Goal: Task Accomplishment & Management: Manage account settings

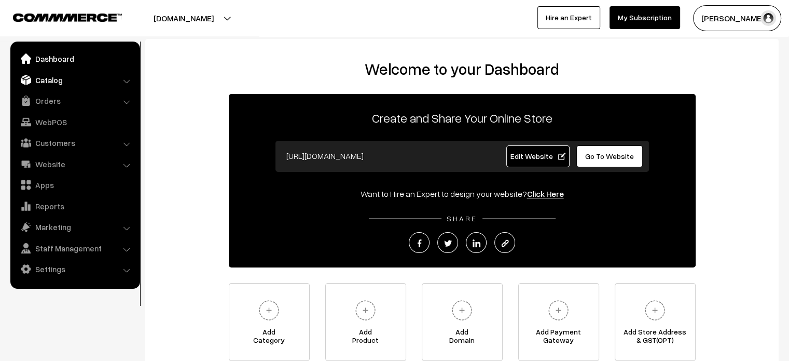
click at [82, 74] on link "Catalog" at bounding box center [74, 80] width 123 height 19
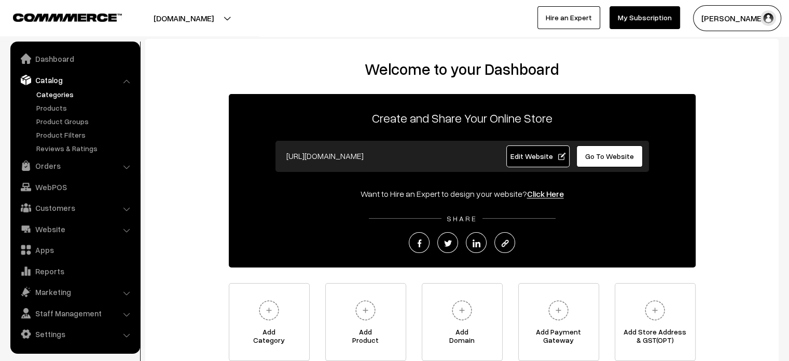
click at [67, 96] on link "Categories" at bounding box center [85, 94] width 103 height 11
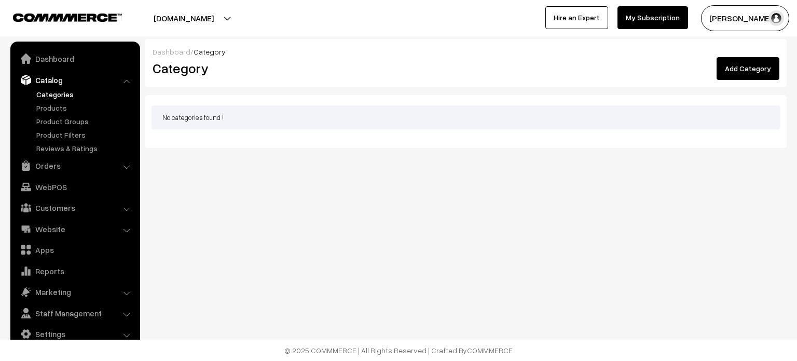
click at [750, 64] on link "Add Category" at bounding box center [747, 68] width 63 height 23
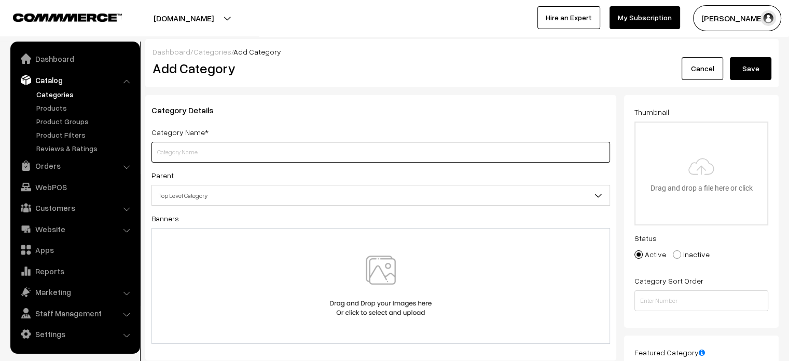
paste input "Pure Silk 4W"
type input "Pure Silk 4W"
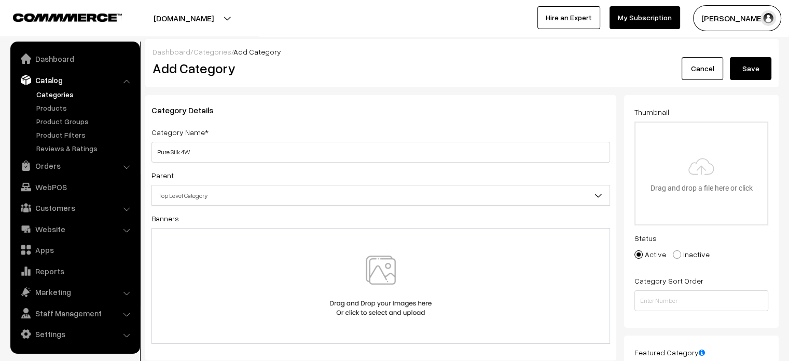
click at [750, 72] on button "Save" at bounding box center [751, 68] width 42 height 23
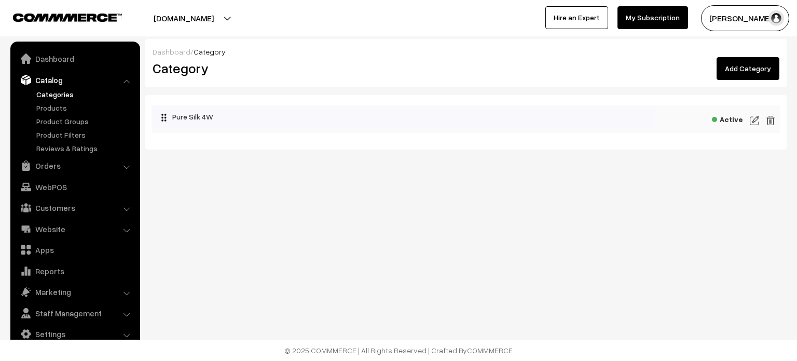
click at [761, 76] on link "Add Category" at bounding box center [747, 68] width 63 height 23
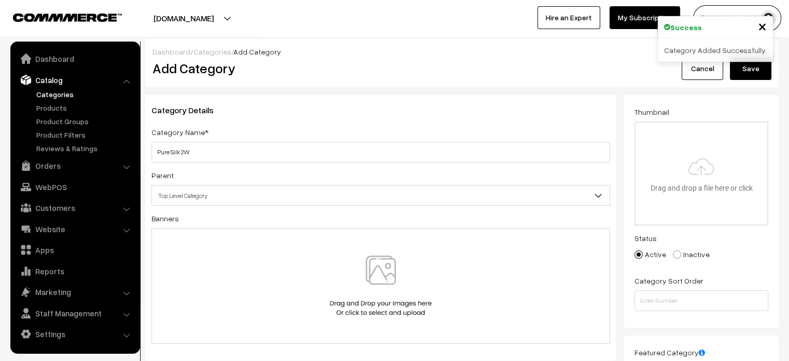
type input "Pure Silk 2W"
click at [753, 74] on button "Save" at bounding box center [751, 68] width 42 height 23
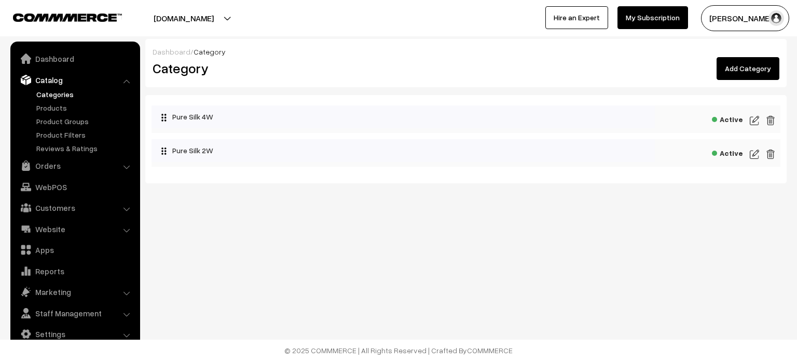
click at [739, 76] on link "Add Category" at bounding box center [747, 68] width 63 height 23
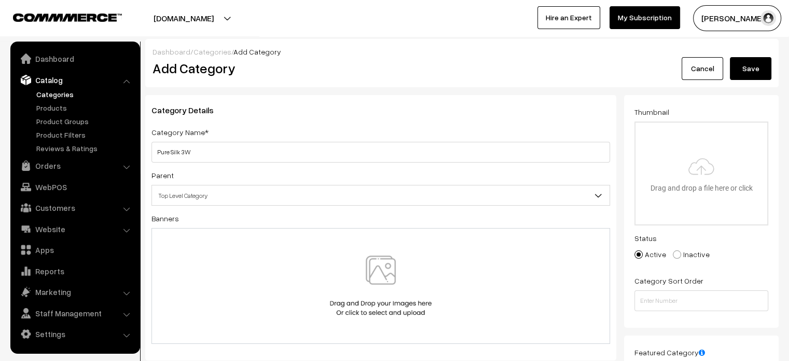
type input "Pure Silk 3W"
click at [748, 66] on button "Save" at bounding box center [751, 68] width 42 height 23
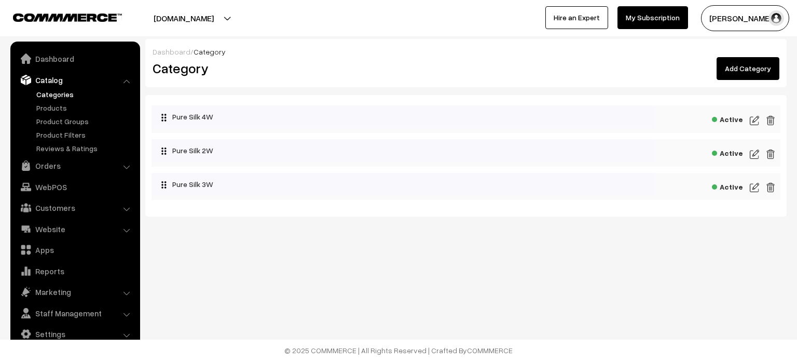
click at [768, 73] on link "Add Category" at bounding box center [747, 68] width 63 height 23
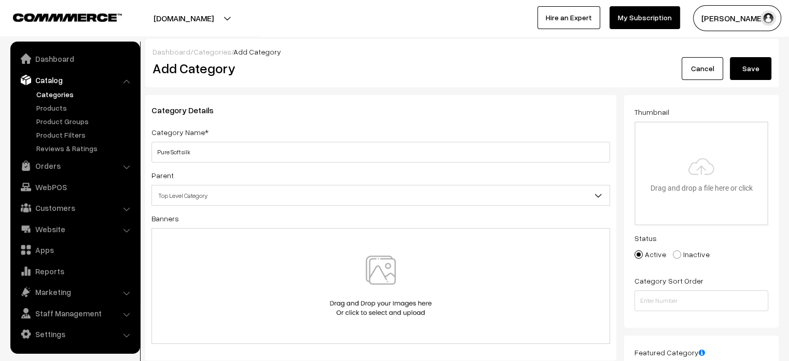
type input "Pure Soft silk"
click at [748, 63] on button "Save" at bounding box center [751, 68] width 42 height 23
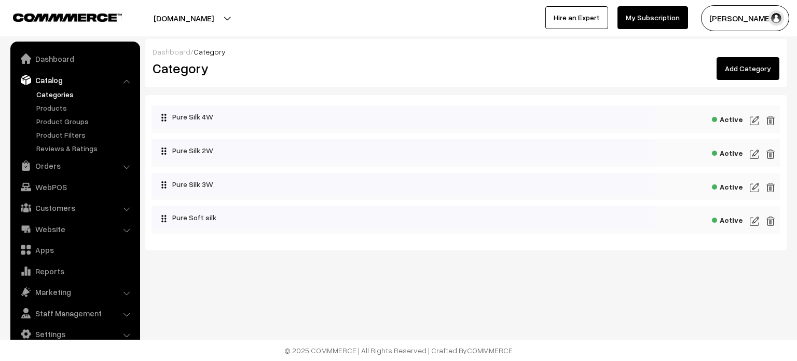
click at [742, 73] on link "Add Category" at bounding box center [747, 68] width 63 height 23
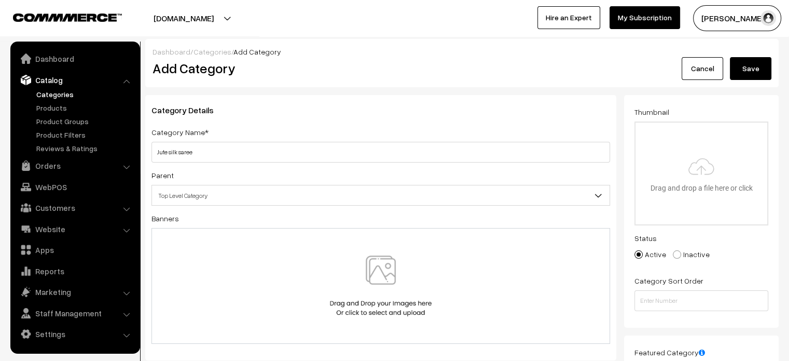
type input "Jute silk saree"
click at [755, 68] on button "Save" at bounding box center [751, 68] width 42 height 23
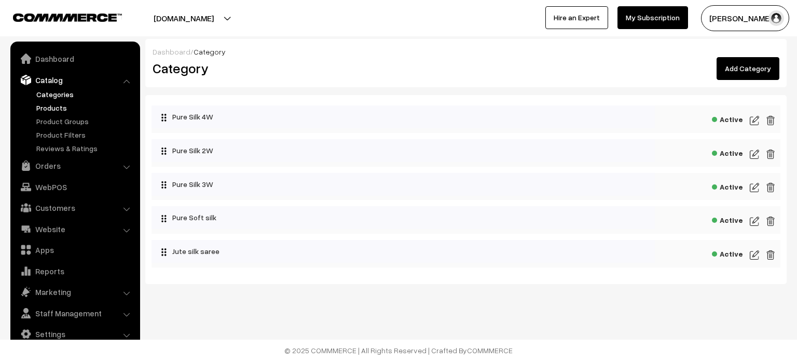
click at [35, 103] on link "Products" at bounding box center [85, 107] width 103 height 11
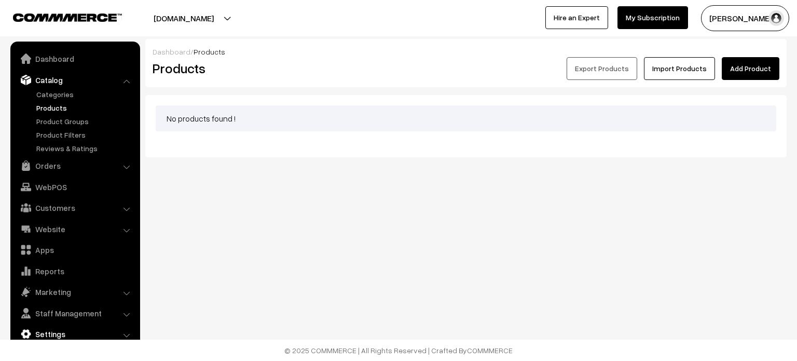
click at [54, 328] on link "Settings" at bounding box center [74, 333] width 123 height 19
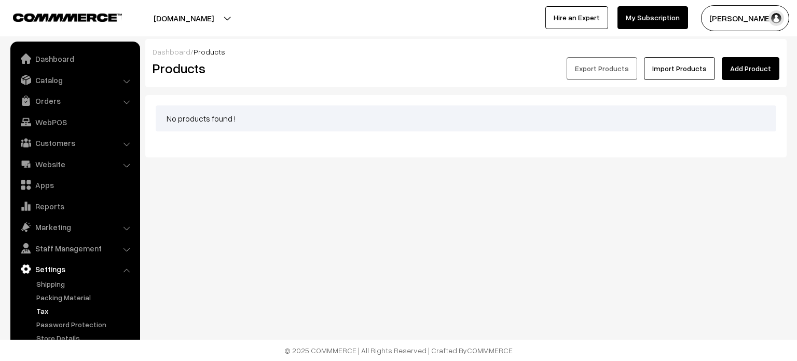
click at [52, 307] on link "Tax" at bounding box center [85, 310] width 103 height 11
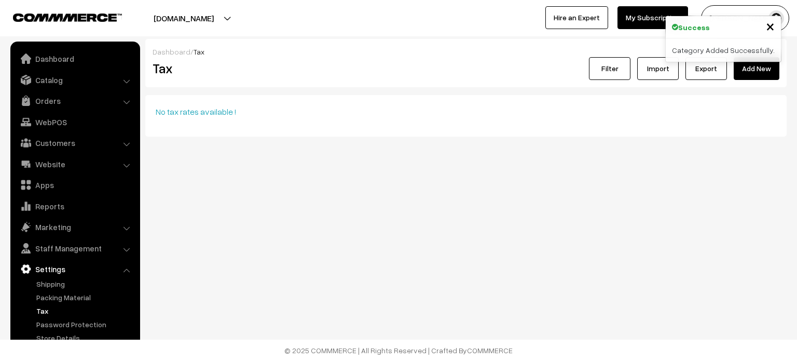
click at [759, 76] on link "Add New" at bounding box center [757, 68] width 46 height 23
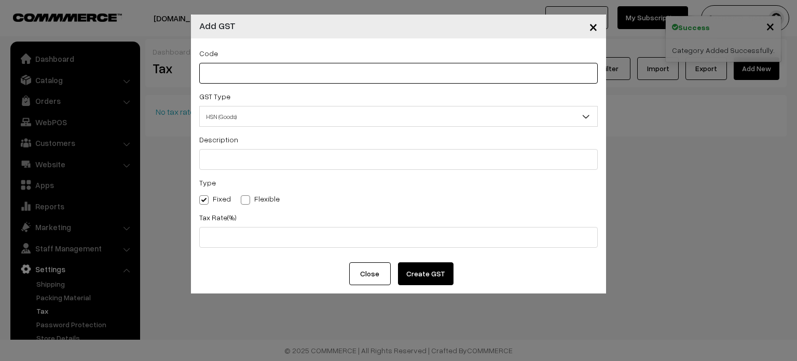
click at [257, 68] on input "text" at bounding box center [398, 73] width 398 height 21
type input "1010"
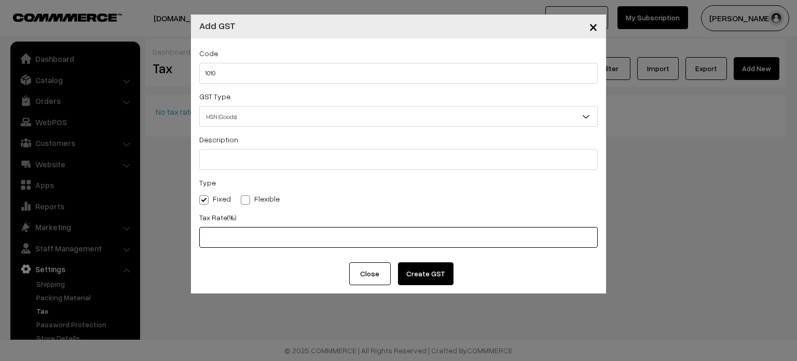
click at [234, 238] on input "text" at bounding box center [398, 237] width 398 height 21
type input "0"
click at [425, 272] on button "Create GST" at bounding box center [426, 273] width 56 height 23
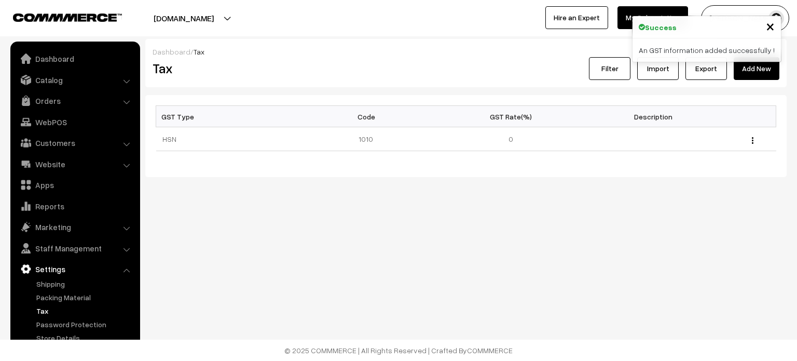
click at [284, 227] on div "Dashboard / Tax Tax Filter Import Export Add New GST Type Code GST Rate(%) Desc…" at bounding box center [398, 122] width 797 height 244
click at [61, 76] on link "Catalog" at bounding box center [74, 80] width 123 height 19
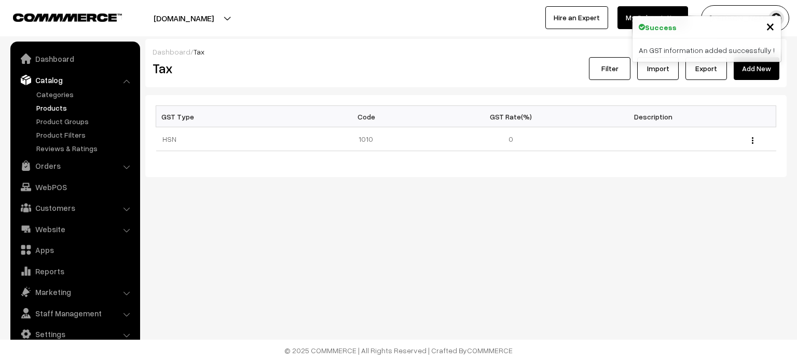
click at [54, 110] on link "Products" at bounding box center [85, 107] width 103 height 11
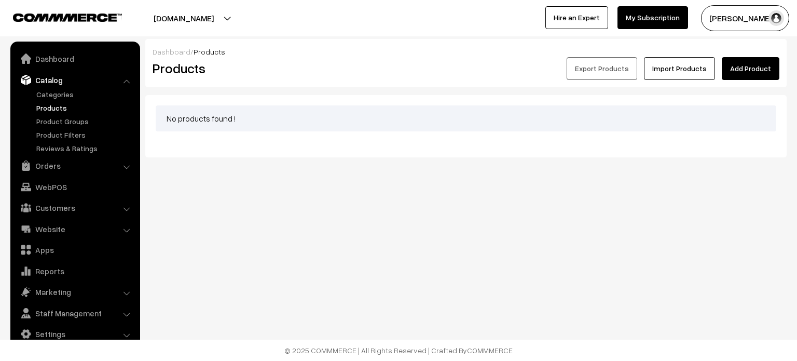
click at [680, 70] on link "Import Products" at bounding box center [679, 68] width 71 height 23
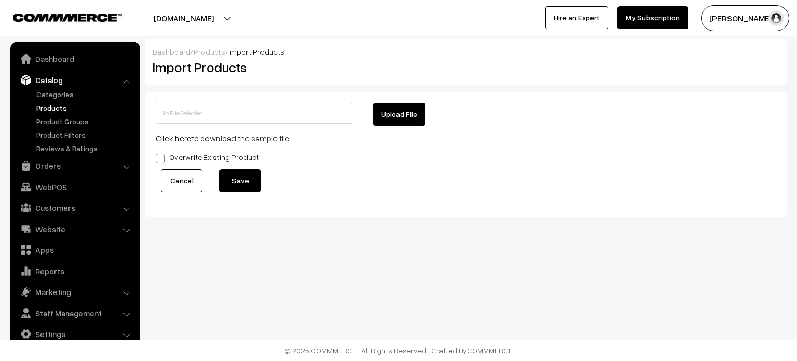
type input "products (4).zip"
click at [232, 178] on button "Save" at bounding box center [240, 180] width 42 height 23
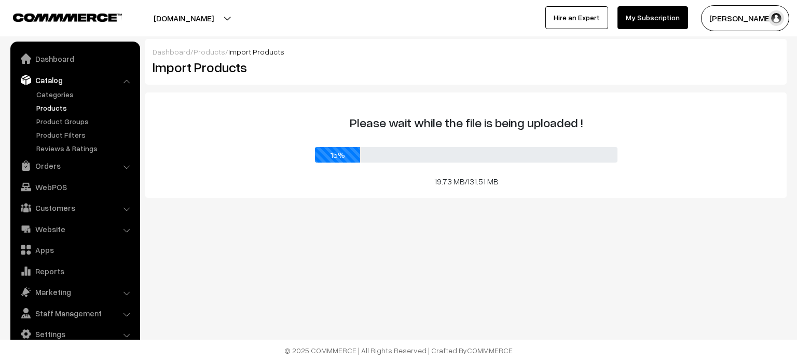
click at [516, 76] on div at bounding box center [626, 67] width 321 height 20
click at [298, 182] on div "Please wait while the file is being uploaded ! 46% 60.49 MB / 131.51 MB" at bounding box center [466, 145] width 620 height 85
click at [240, 218] on div "Dashboard / Products / Import Products Import Products products (4).zip Upload …" at bounding box center [398, 132] width 797 height 265
click at [283, 96] on div "products (4).zip Upload File Click here to download the sample file Overwrite E…" at bounding box center [465, 144] width 641 height 105
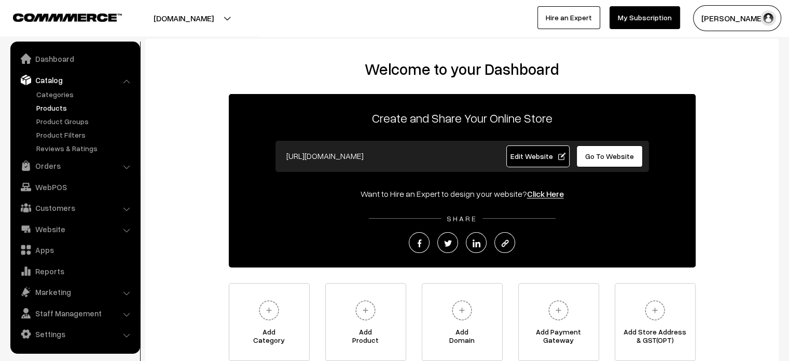
click at [55, 109] on link "Products" at bounding box center [85, 107] width 103 height 11
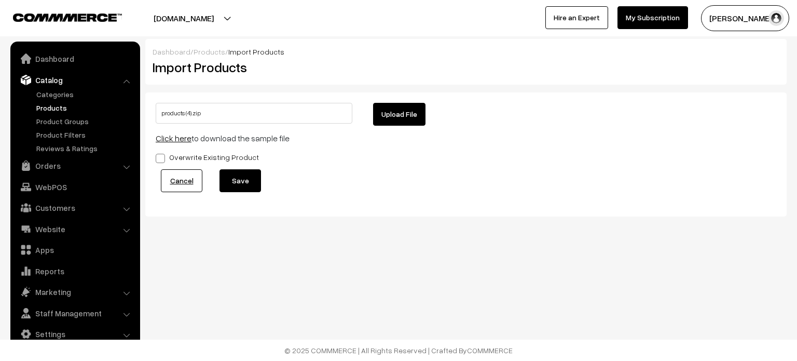
click at [241, 180] on button "Save" at bounding box center [240, 180] width 42 height 23
click at [398, 115] on button "Upload File" at bounding box center [399, 114] width 52 height 23
type input "products (4).zip"
click at [247, 181] on button "Save" at bounding box center [240, 180] width 42 height 23
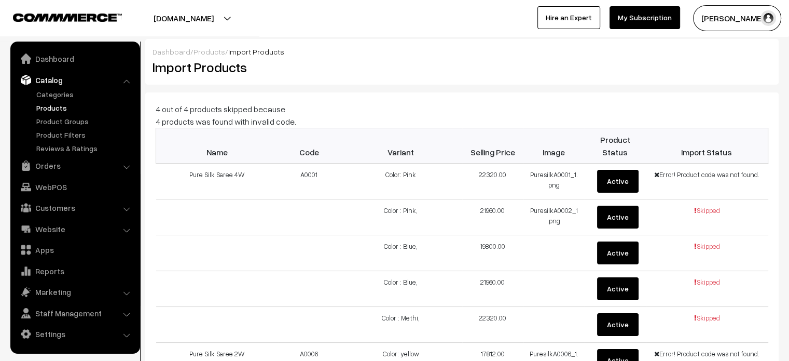
click at [203, 53] on link "Products" at bounding box center [209, 51] width 32 height 9
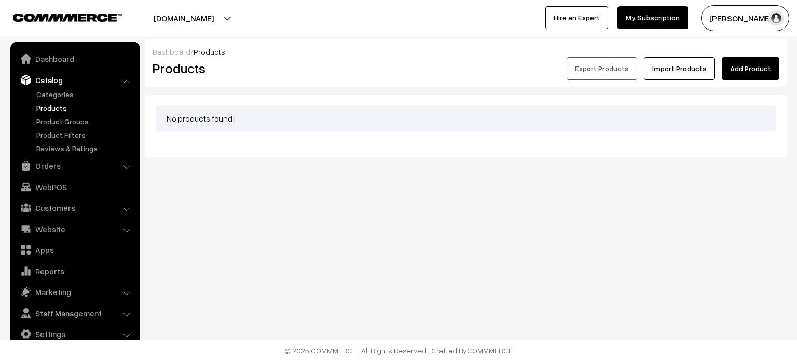
click at [687, 60] on link "Import Products" at bounding box center [679, 68] width 71 height 23
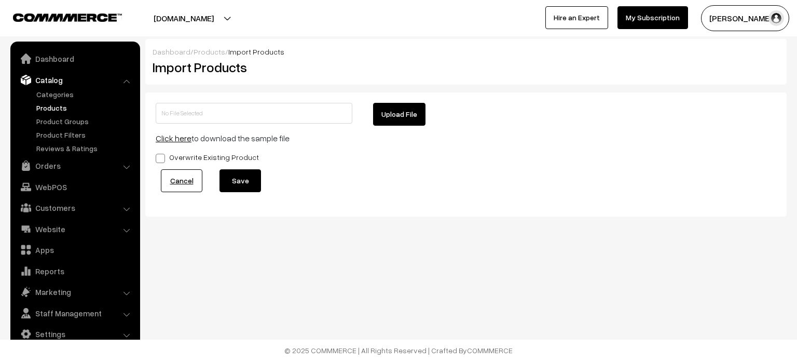
click at [389, 113] on button "Upload File" at bounding box center [399, 114] width 52 height 23
type input "products (4).zip"
click at [243, 183] on button "Save" at bounding box center [240, 180] width 42 height 23
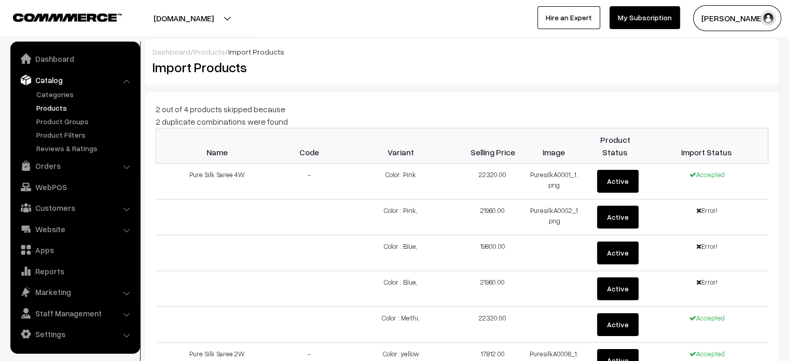
click at [208, 48] on link "Products" at bounding box center [209, 51] width 32 height 9
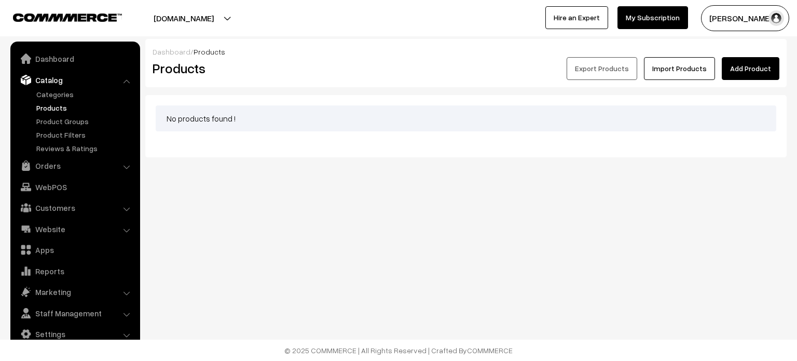
click at [702, 67] on link "Import Products" at bounding box center [679, 68] width 71 height 23
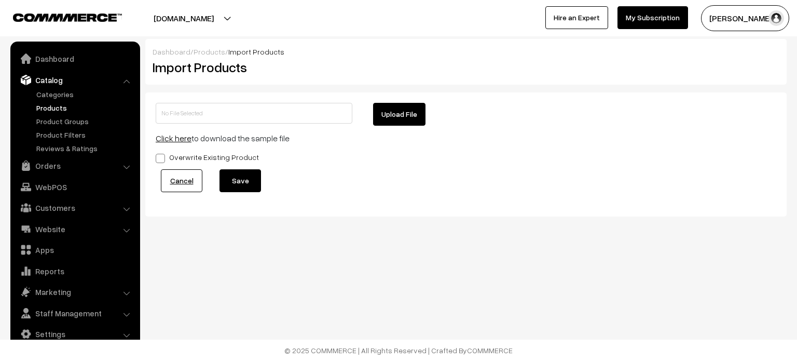
click at [388, 115] on button "Upload File" at bounding box center [399, 114] width 52 height 23
type input "products (4).zip"
click at [237, 173] on button "Save" at bounding box center [240, 180] width 42 height 23
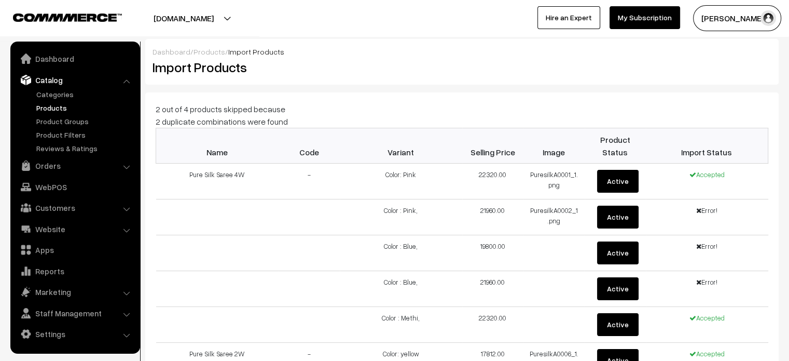
drag, startPoint x: 199, startPoint y: 44, endPoint x: 202, endPoint y: 50, distance: 7.2
click at [202, 50] on div "Dashboard / Products / Import Products Import Products" at bounding box center [461, 62] width 633 height 46
click at [202, 50] on link "Products" at bounding box center [209, 51] width 32 height 9
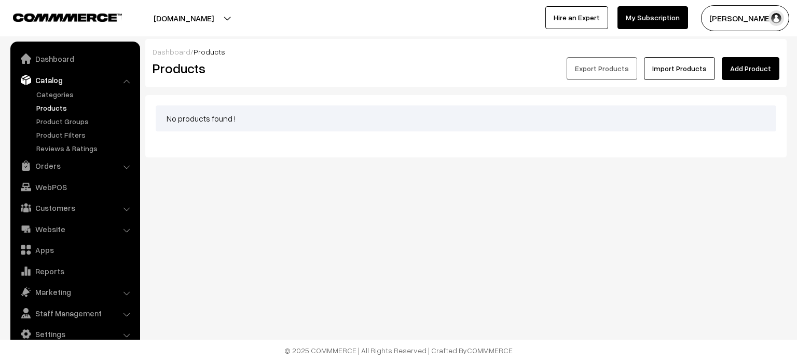
click at [683, 62] on link "Import Products" at bounding box center [679, 68] width 71 height 23
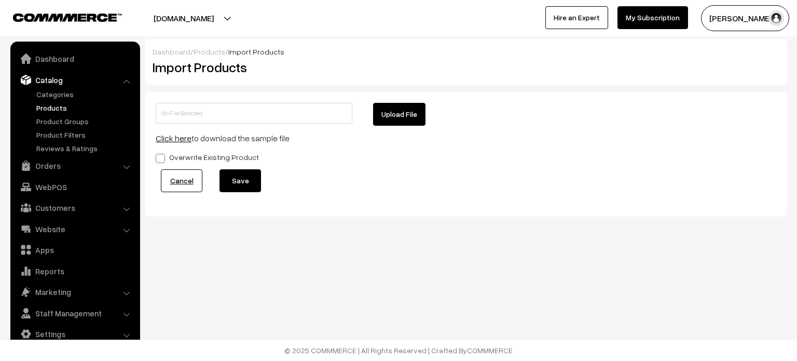
click at [398, 113] on button "Upload File" at bounding box center [399, 114] width 52 height 23
type input "products (4).zip"
click at [239, 189] on button "Save" at bounding box center [240, 180] width 42 height 23
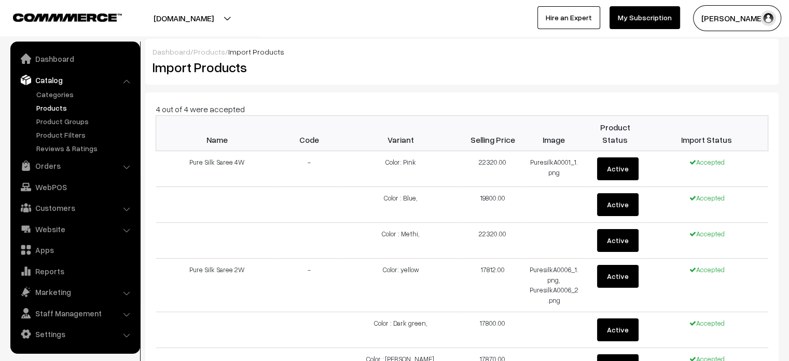
scroll to position [434, 0]
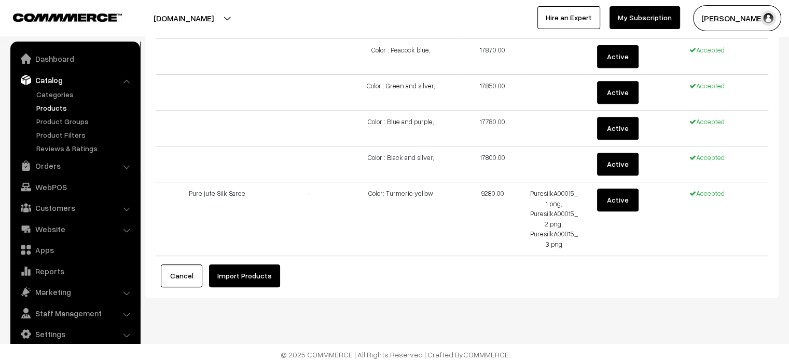
click at [254, 270] on button "Import Products" at bounding box center [244, 275] width 71 height 23
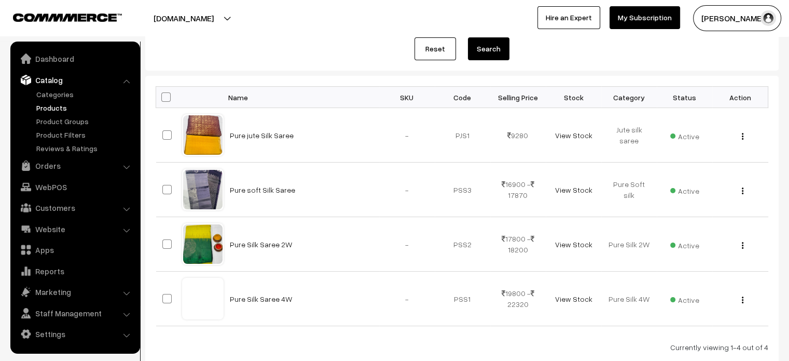
scroll to position [118, 0]
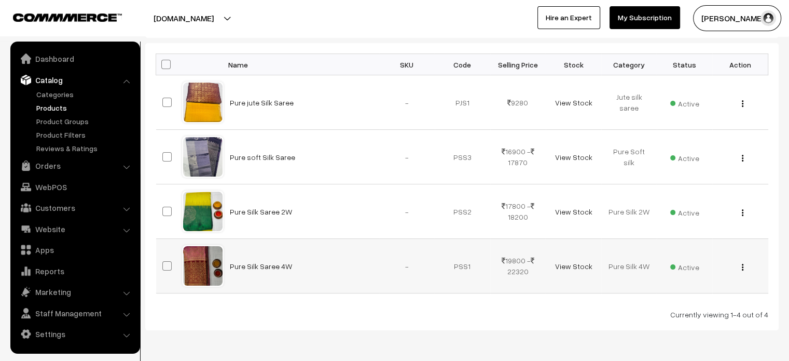
scroll to position [156, 0]
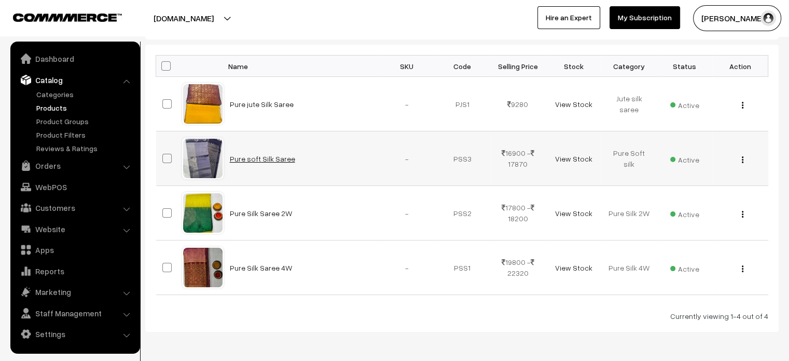
click at [258, 156] on link "Pure soft Silk Saree" at bounding box center [262, 158] width 65 height 9
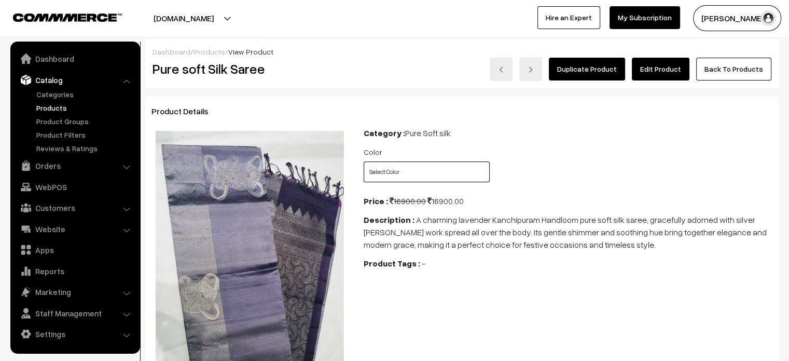
click at [436, 169] on select "Select Color Black and silver Blue and purple Green and silver Peacock blue Lav…" at bounding box center [427, 171] width 126 height 21
click at [250, 23] on button "avany-silks.commmerce.com" at bounding box center [183, 18] width 133 height 26
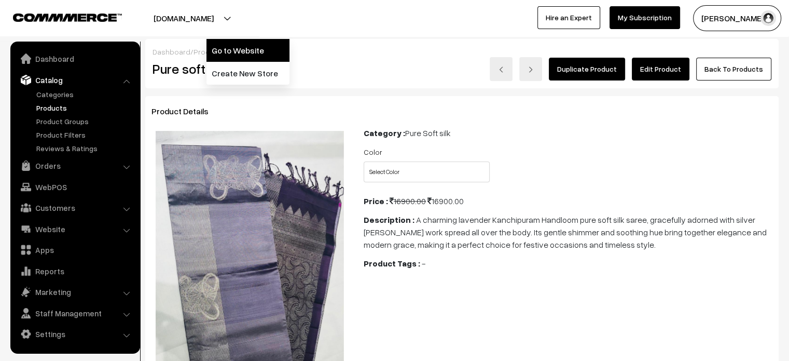
click at [261, 53] on link "Go to Website" at bounding box center [247, 50] width 83 height 23
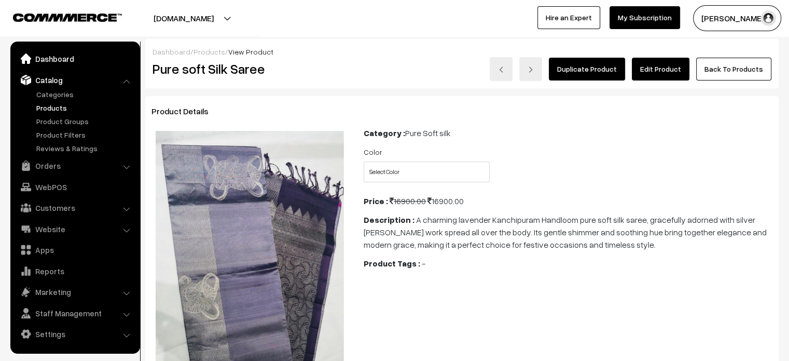
click at [62, 58] on link "Dashboard" at bounding box center [74, 58] width 123 height 19
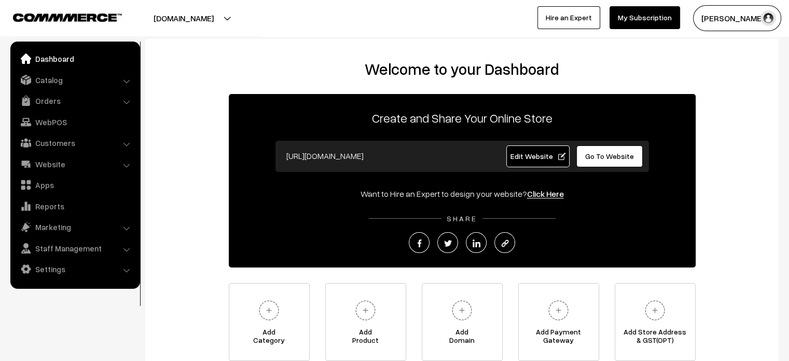
click at [522, 159] on span "Edit Website" at bounding box center [538, 155] width 56 height 9
click at [58, 269] on link "Settings" at bounding box center [74, 268] width 123 height 19
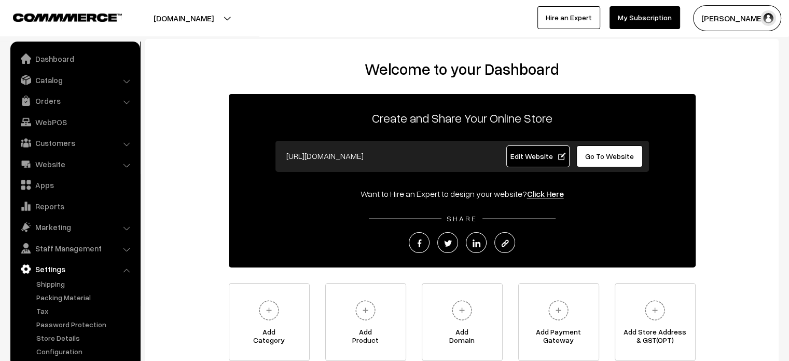
click at [61, 356] on ul "Dashboard Catalog" at bounding box center [75, 204] width 130 height 325
click at [66, 353] on link "Configuration" at bounding box center [85, 350] width 103 height 11
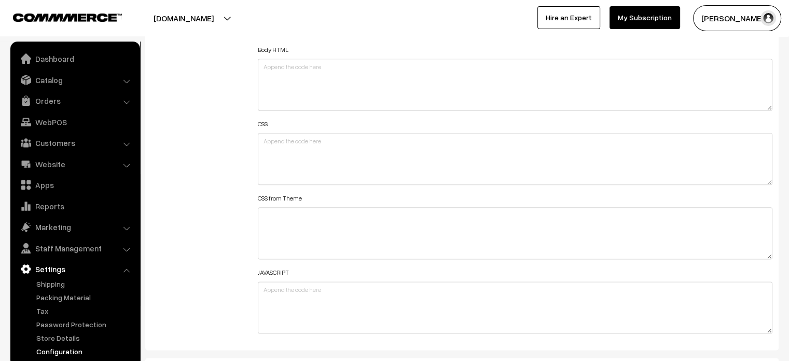
scroll to position [1245, 0]
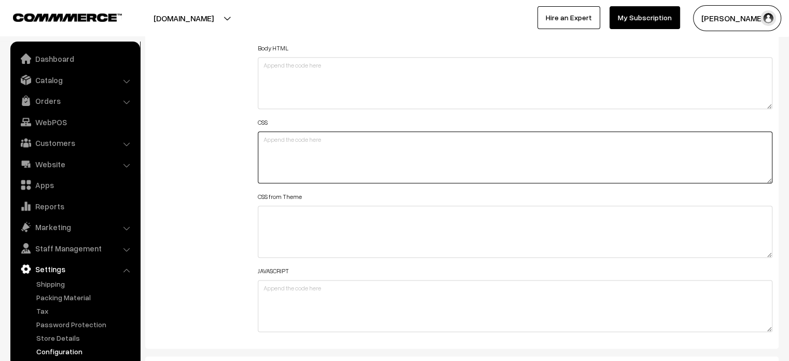
click at [314, 145] on textarea at bounding box center [515, 157] width 515 height 52
paste textarea ".product-filter-container input[type="number"] { width: 135px; }"
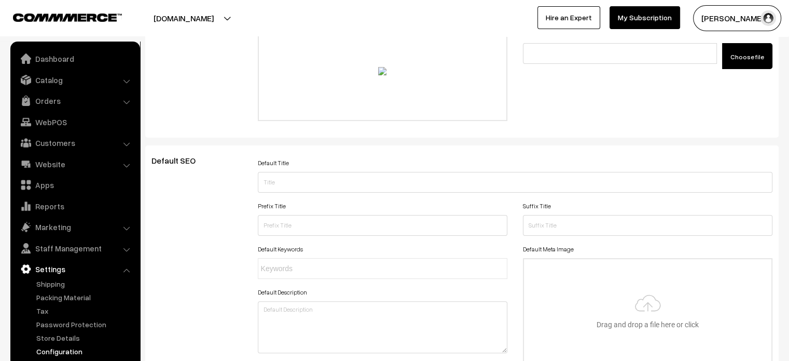
scroll to position [0, 0]
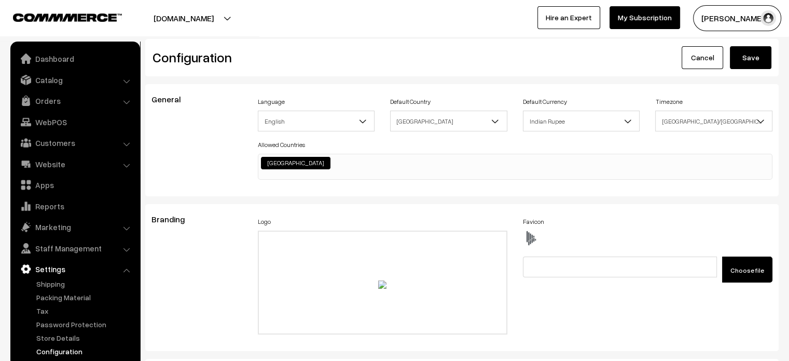
type textarea ".product-filter-container input[type="number"] { width: 135px; }"
click at [756, 59] on button "Save" at bounding box center [751, 57] width 42 height 23
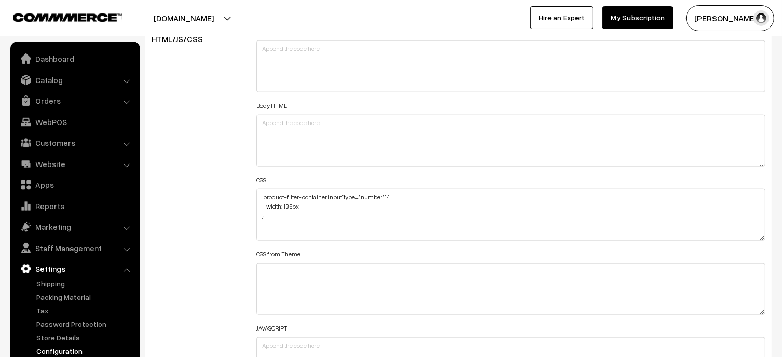
scroll to position [1186, 0]
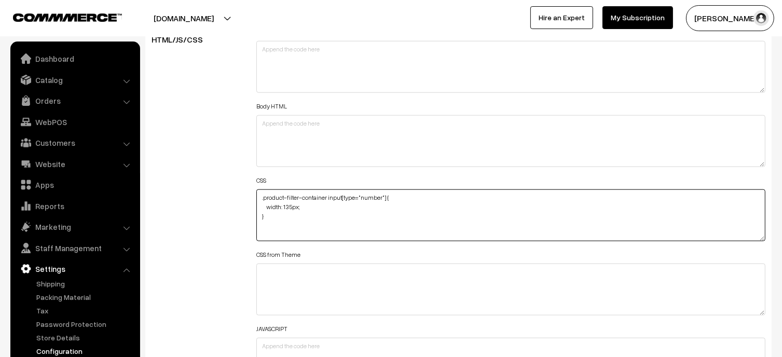
click at [289, 213] on textarea ".product-filter-container input[type="number"] { width: 135px; }" at bounding box center [510, 215] width 509 height 52
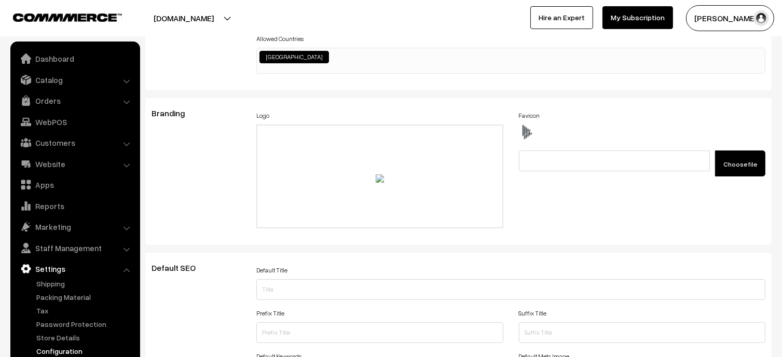
scroll to position [0, 0]
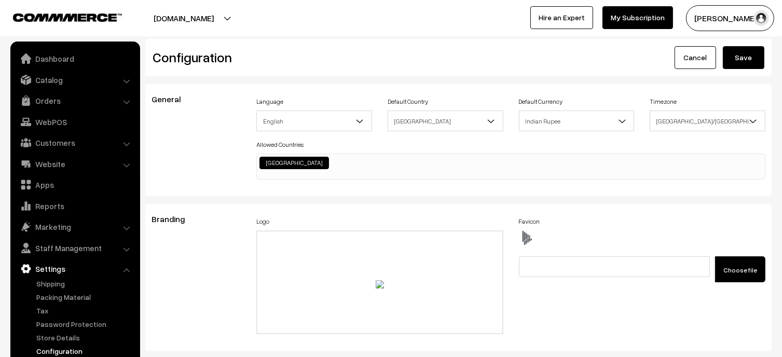
click at [739, 60] on button "Save" at bounding box center [744, 57] width 42 height 23
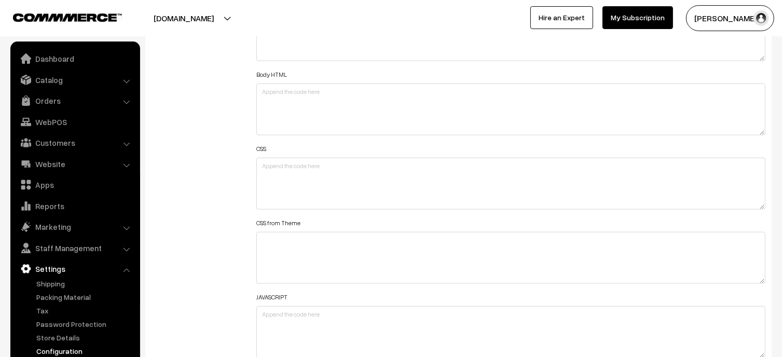
scroll to position [1218, 0]
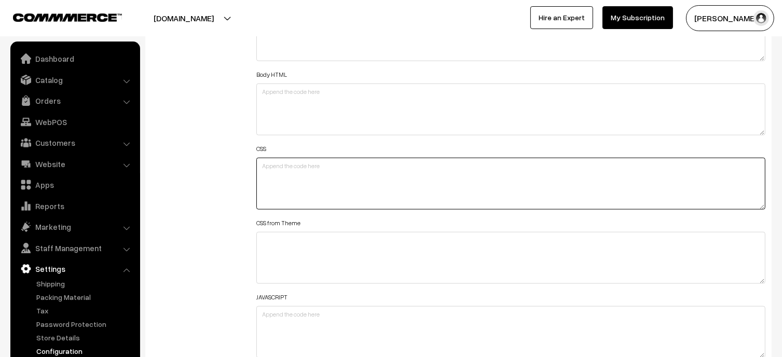
click at [290, 178] on textarea at bounding box center [510, 184] width 509 height 52
paste textarea ".product-filter-container input[type="number"] { width: 135px; }"
type textarea ".product-filter-container input[type="number"] { width: 135px; }"
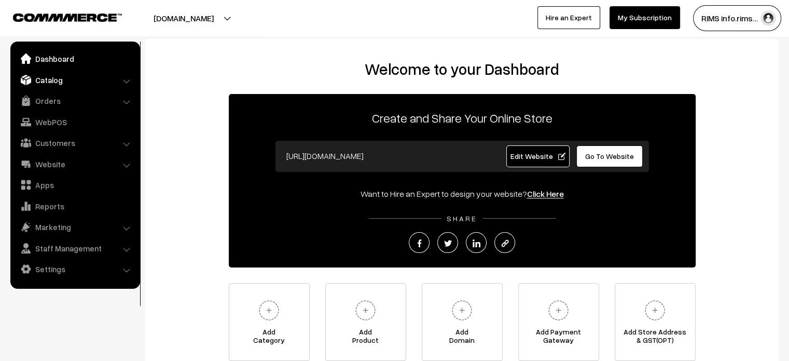
click at [89, 76] on link "Catalog" at bounding box center [74, 80] width 123 height 19
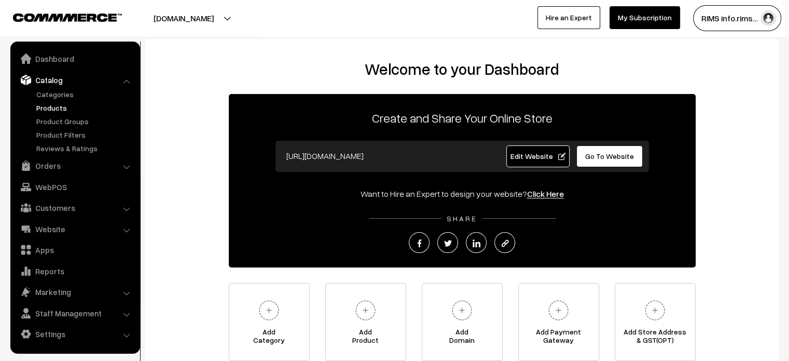
click at [56, 112] on link "Products" at bounding box center [85, 107] width 103 height 11
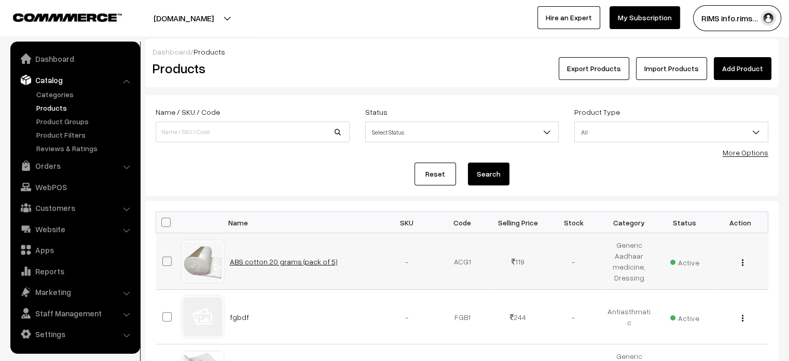
click at [283, 264] on link "ABS cotton 20 grams (pack of 5)" at bounding box center [284, 261] width 108 height 9
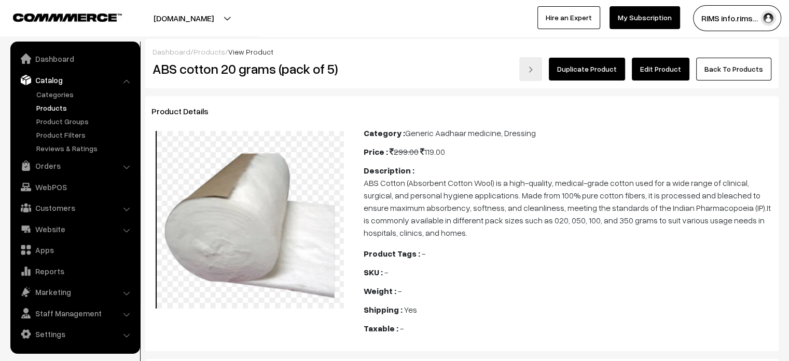
click at [660, 65] on link "Edit Product" at bounding box center [661, 69] width 58 height 23
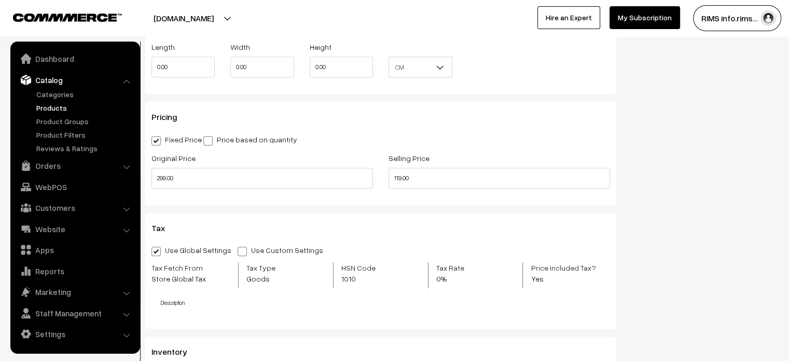
scroll to position [896, 0]
click at [167, 177] on input "299.00" at bounding box center [262, 178] width 222 height 21
type input "298.00"
click at [400, 177] on input "119.00" at bounding box center [500, 178] width 222 height 21
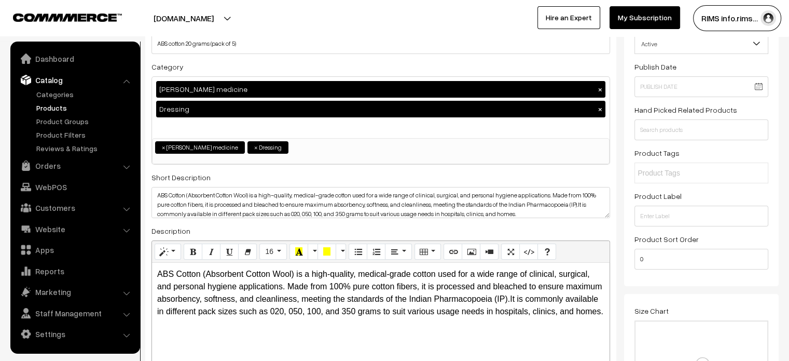
scroll to position [0, 0]
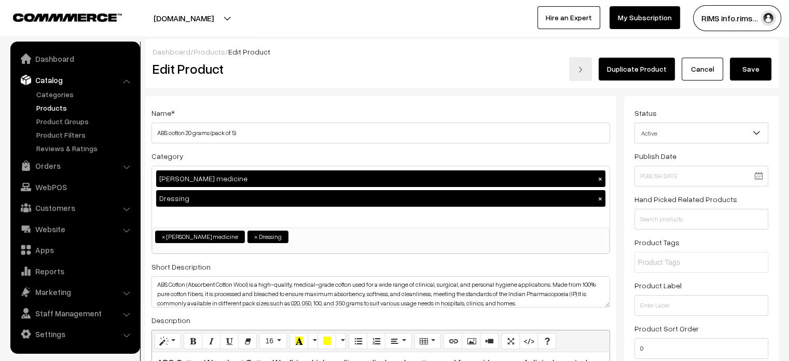
type input "118.00"
click at [246, 131] on input "ABS cotton 20 grams (pack of 5)" at bounding box center [380, 132] width 459 height 21
click at [753, 70] on button "Save" at bounding box center [751, 69] width 42 height 23
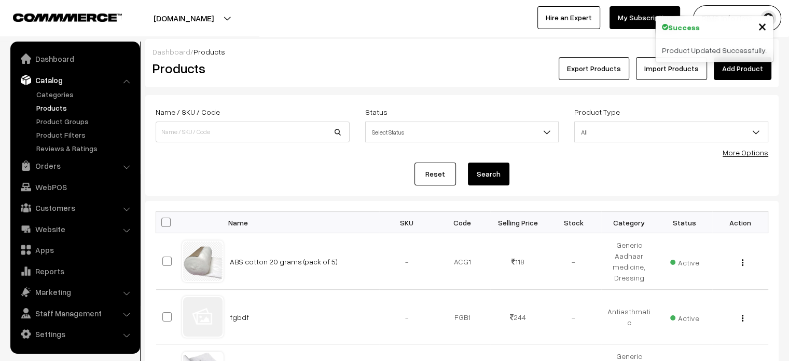
click at [230, 13] on button "[DOMAIN_NAME]" at bounding box center [183, 18] width 133 height 26
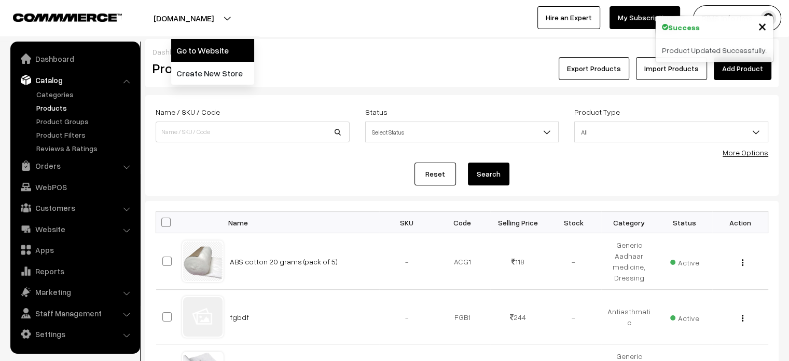
click at [228, 47] on link "Go to Website" at bounding box center [212, 50] width 83 height 23
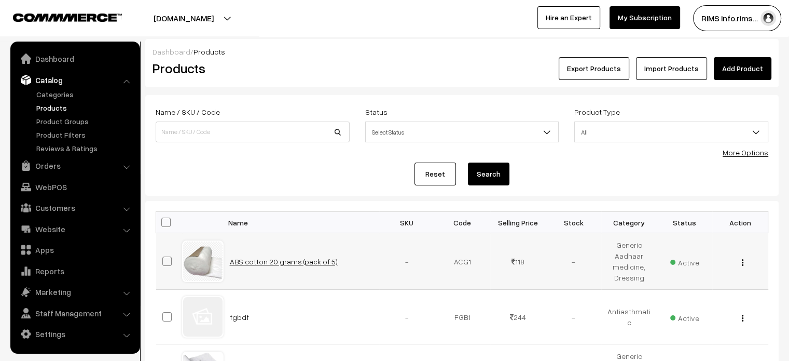
click at [292, 261] on link "ABS cotton 20 grams (pack of 5)" at bounding box center [284, 261] width 108 height 9
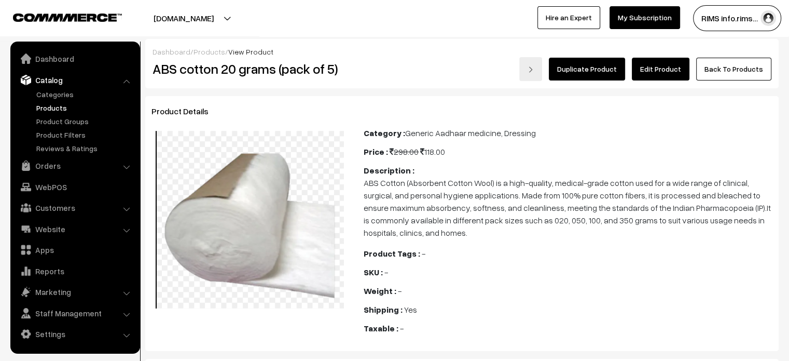
click at [666, 75] on link "Edit Product" at bounding box center [661, 69] width 58 height 23
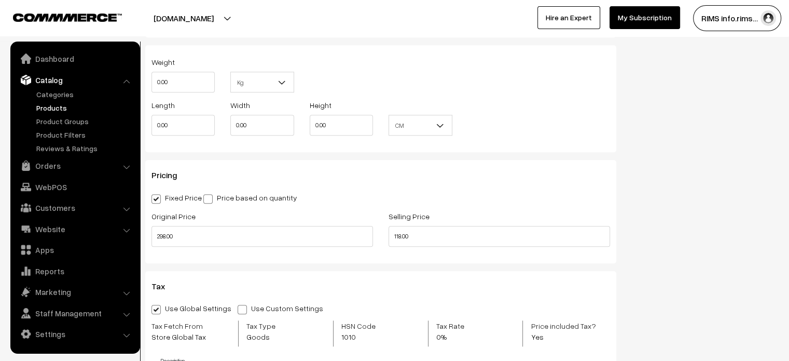
scroll to position [946, 0]
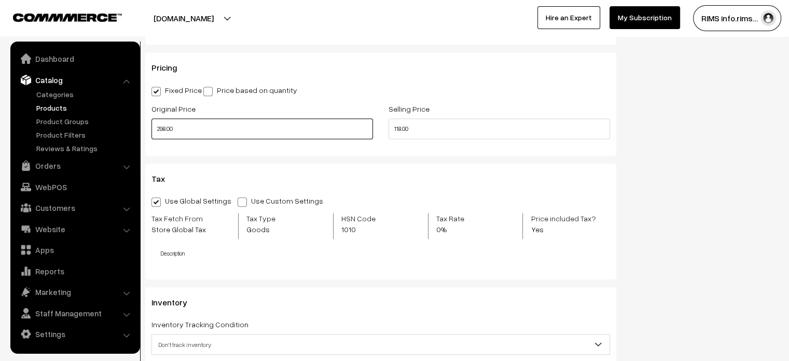
click at [167, 128] on input "298.00" at bounding box center [262, 128] width 222 height 21
type input "299.00"
click at [398, 128] on input "118.00" at bounding box center [500, 128] width 222 height 21
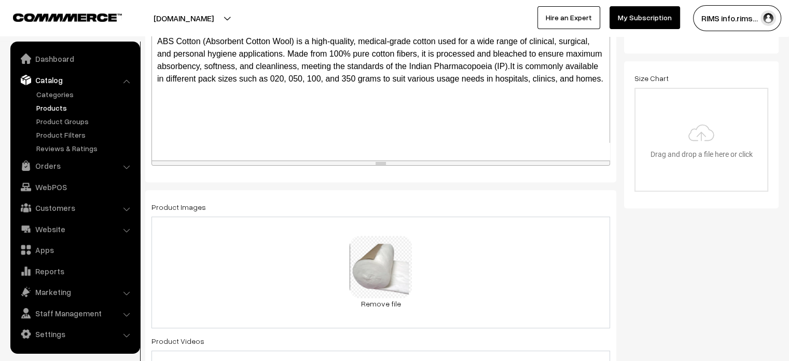
scroll to position [0, 0]
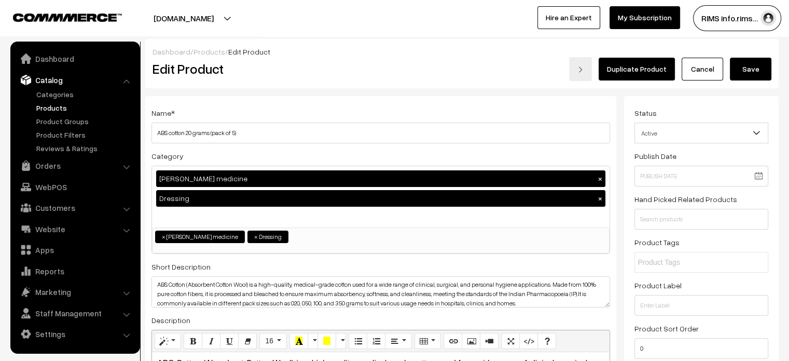
type input "119.00"
click at [757, 66] on button "Save" at bounding box center [751, 69] width 42 height 23
